Goal: Information Seeking & Learning: Learn about a topic

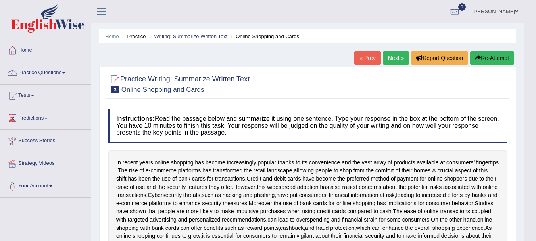
click at [392, 57] on link "Next »" at bounding box center [396, 58] width 26 height 14
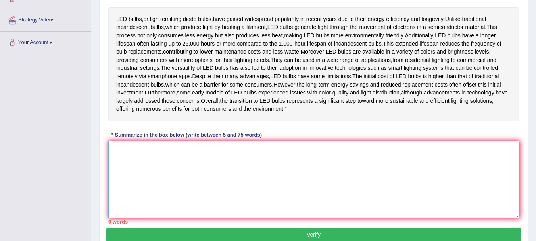
click at [142, 193] on textarea at bounding box center [313, 179] width 411 height 77
click at [142, 193] on textarea "LED bulbs," at bounding box center [313, 179] width 411 height 77
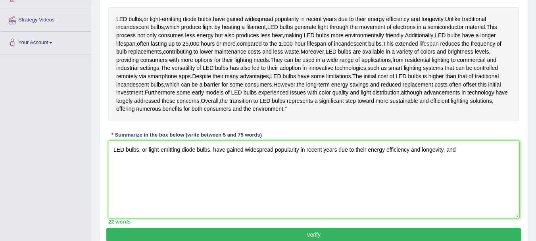
click at [438, 47] on span "lifespan" at bounding box center [429, 44] width 19 height 8
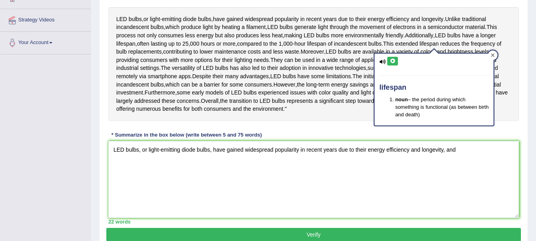
click at [494, 55] on icon at bounding box center [493, 55] width 4 height 4
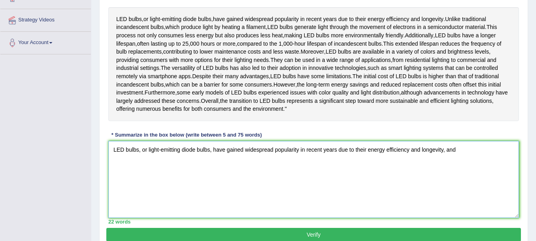
click at [460, 178] on textarea "LED bulbs, or light-emitting diode bulbs, have gained widespread popularity in …" at bounding box center [313, 179] width 411 height 77
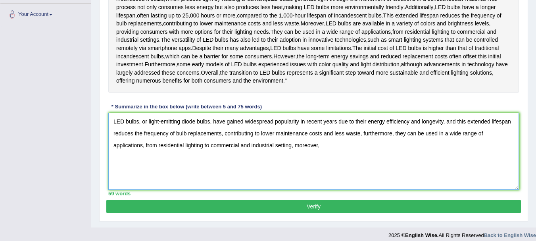
scroll to position [174, 0]
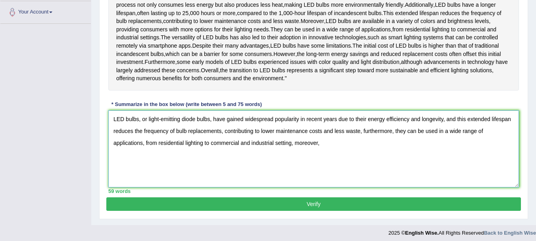
click at [334, 171] on textarea "LED bulbs, or light-emitting diode bulbs, have gained widespread popularity in …" at bounding box center [313, 148] width 411 height 77
click at [390, 168] on textarea "LED bulbs, or light-emitting diode bulbs, have gained widespread popularity in …" at bounding box center [313, 148] width 411 height 77
click at [411, 168] on textarea "LED bulbs, or light-emitting diode bulbs, have gained widespread popularity in …" at bounding box center [313, 148] width 411 height 77
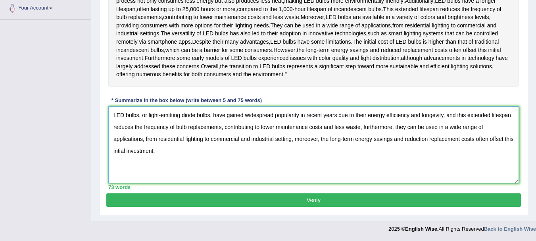
scroll to position [183, 0]
type textarea "LED bulbs, or light-emitting diode bulbs, have gained widespread popularity in …"
click at [389, 207] on button "Verify" at bounding box center [313, 200] width 415 height 14
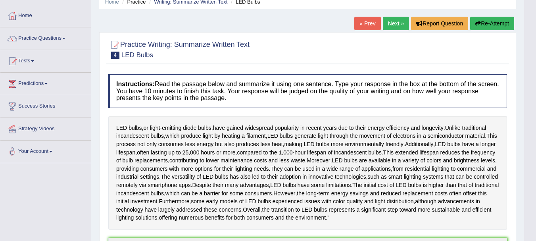
scroll to position [36, 0]
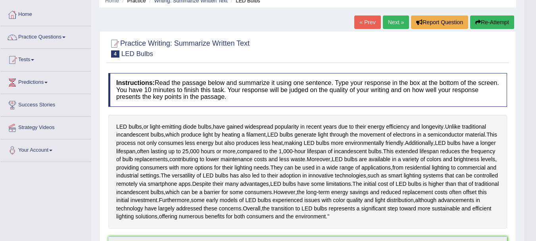
click at [396, 22] on link "Next »" at bounding box center [396, 22] width 26 height 14
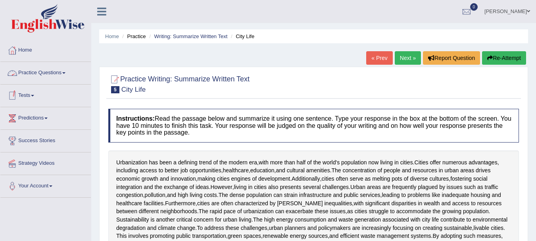
click at [61, 74] on link "Practice Questions" at bounding box center [45, 72] width 91 height 20
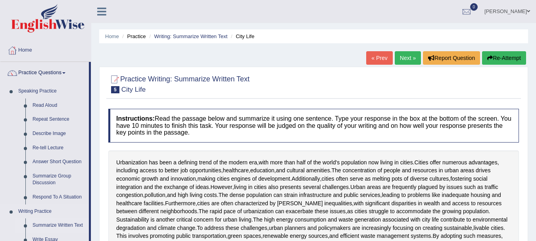
click at [56, 222] on link "Summarize Written Text" at bounding box center [59, 225] width 60 height 14
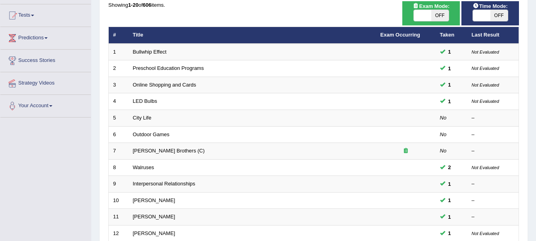
scroll to position [89, 0]
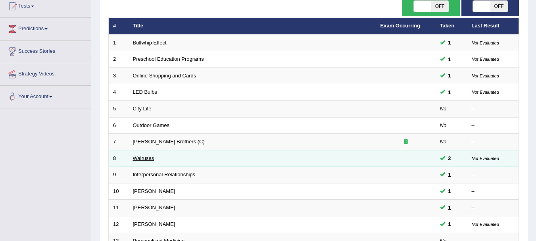
click at [137, 159] on link "Walruses" at bounding box center [143, 158] width 21 height 6
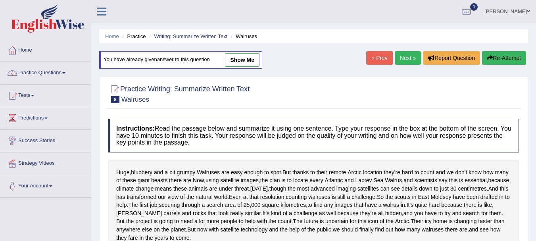
click at [249, 60] on link "show me" at bounding box center [242, 60] width 35 height 14
type textarea "Walruses are easy enough to spot, and now, using satellite images, the plan is …"
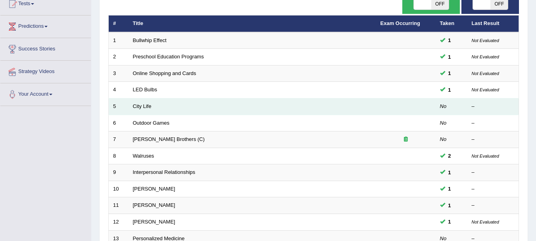
scroll to position [92, 0]
click at [146, 105] on link "City Life" at bounding box center [142, 106] width 19 height 6
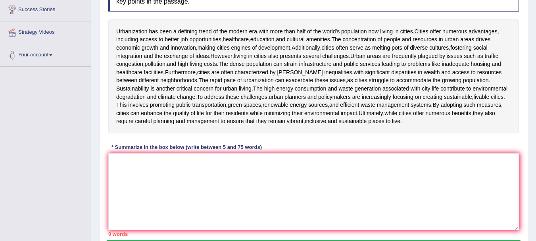
scroll to position [131, 0]
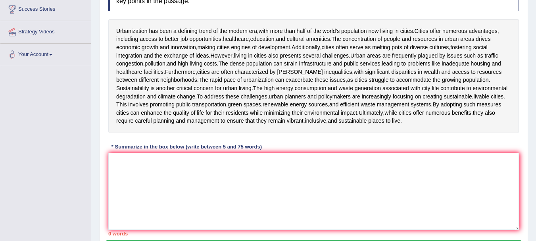
drag, startPoint x: 0, startPoint y: 0, endPoint x: 542, endPoint y: 182, distance: 571.8
click at [197, 173] on textarea at bounding box center [313, 191] width 411 height 77
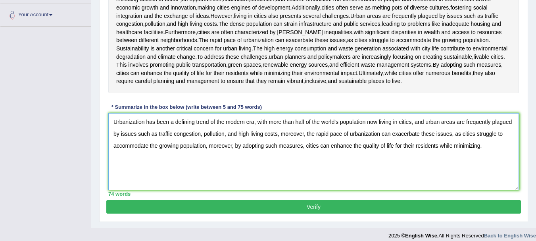
scroll to position [178, 0]
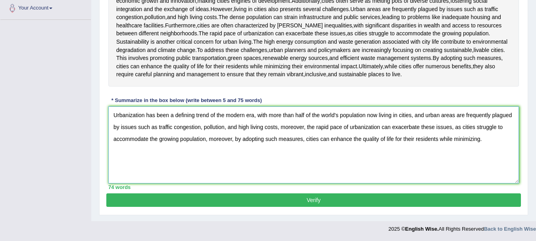
type textarea "Urbanization has been a defining trend of the modern era, with more than half o…"
click at [311, 197] on button "Verify" at bounding box center [313, 200] width 415 height 14
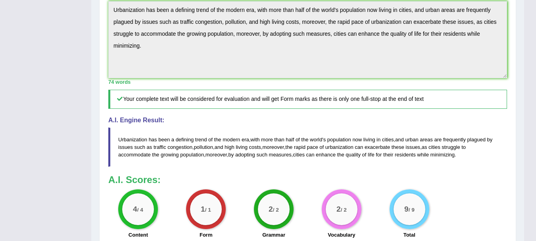
scroll to position [276, 0]
